Goal: Complete application form

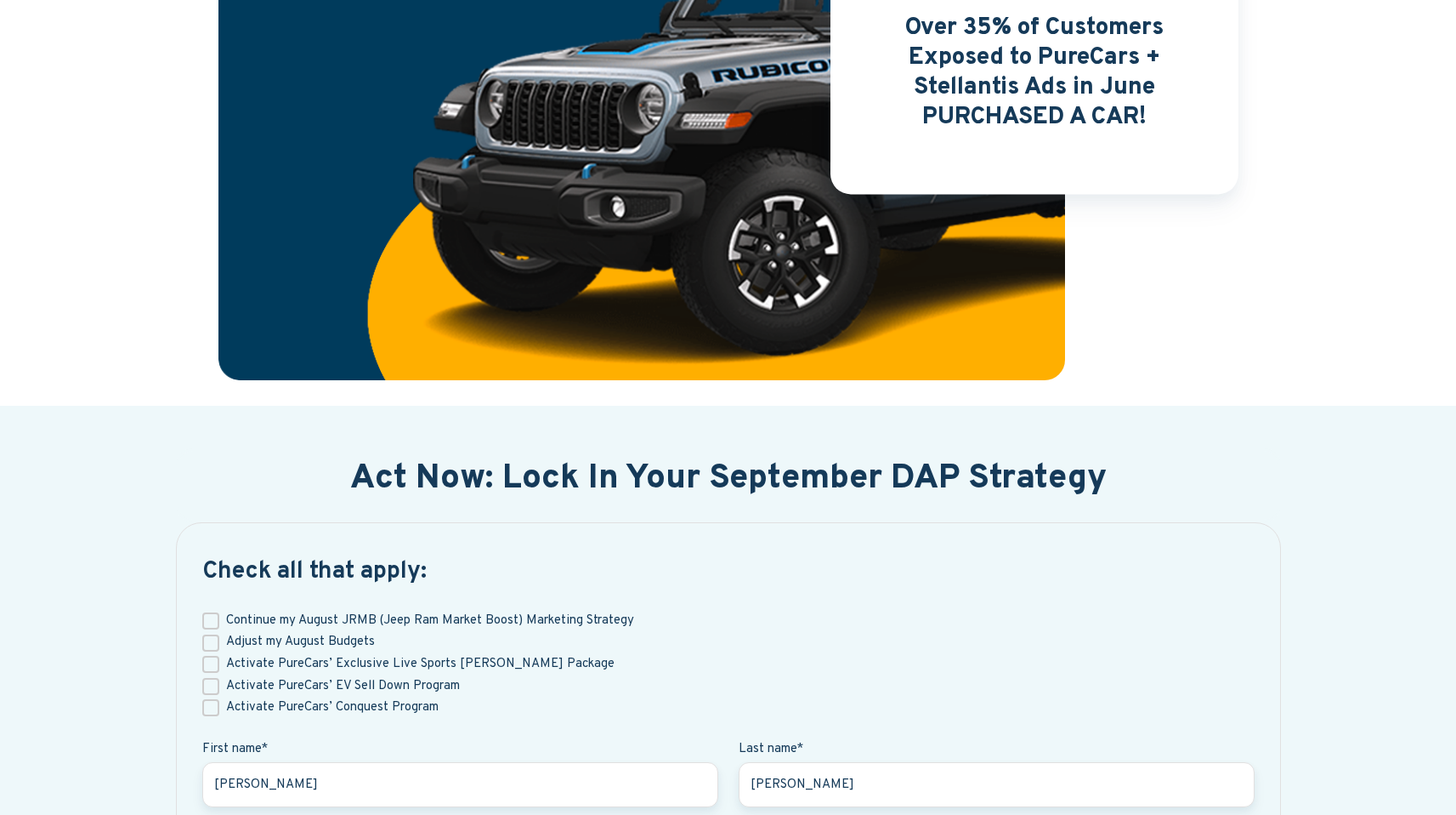
scroll to position [400, 0]
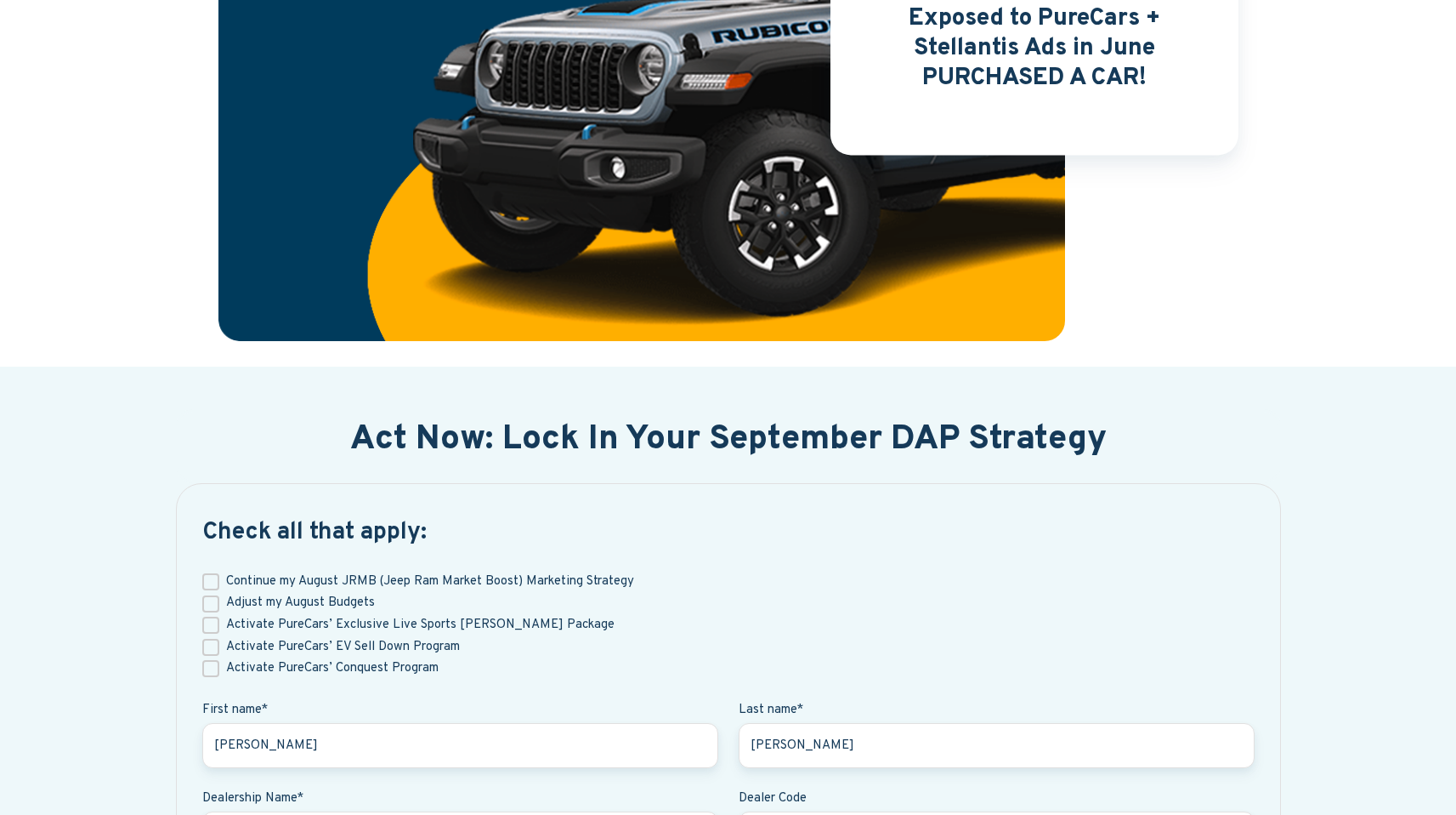
click at [385, 669] on span "Activate PureCars’ Conquest Program" at bounding box center [332, 669] width 212 height 16
click at [219, 669] on input "Activate PureCars’ Conquest Program" at bounding box center [210, 668] width 17 height 17
click at [334, 667] on span "Activate PureCars’ Conquest Program" at bounding box center [332, 669] width 212 height 16
click at [219, 667] on input "Activate PureCars’ Conquest Program" at bounding box center [210, 668] width 17 height 17
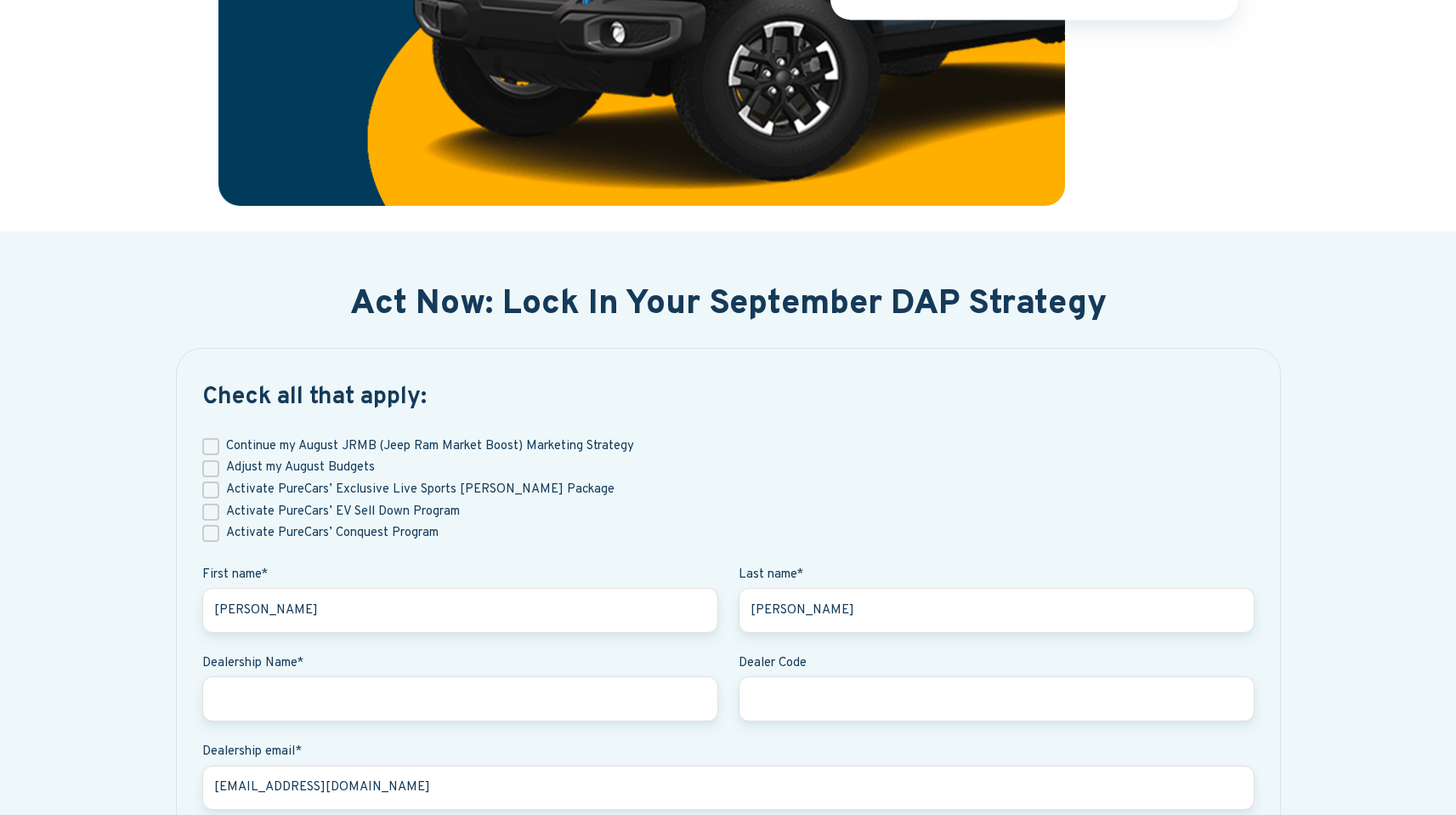
scroll to position [542, 0]
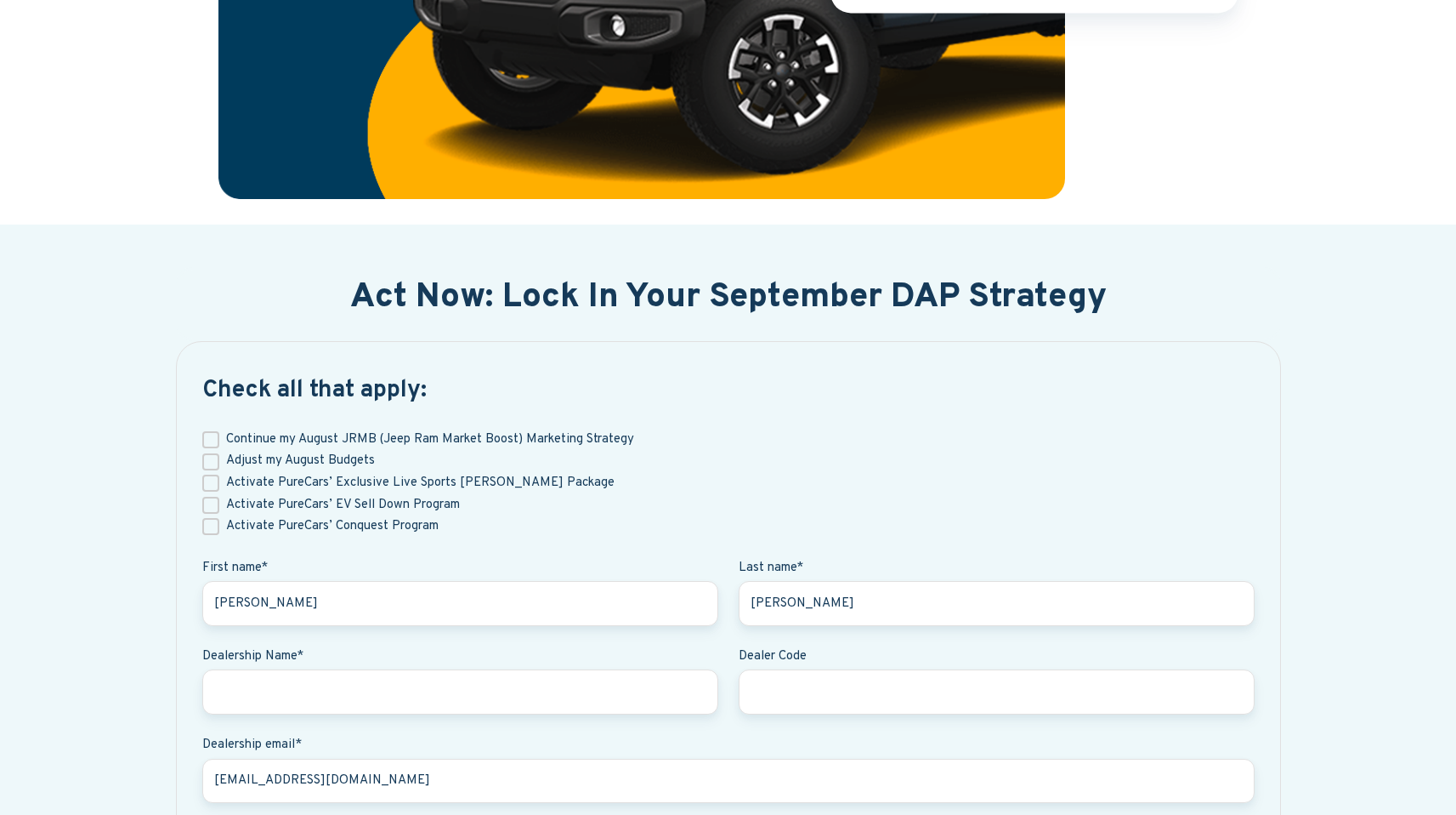
click at [332, 529] on span "Activate PureCars’ Conquest Program" at bounding box center [332, 527] width 212 height 16
click at [219, 529] on input "Activate PureCars’ Conquest Program" at bounding box center [210, 526] width 17 height 17
click at [332, 529] on span "Activate PureCars’ Conquest Program" at bounding box center [332, 527] width 212 height 16
click at [219, 529] on input "Activate PureCars’ Conquest Program" at bounding box center [210, 526] width 17 height 17
checkbox input "false"
